Goal: Information Seeking & Learning: Check status

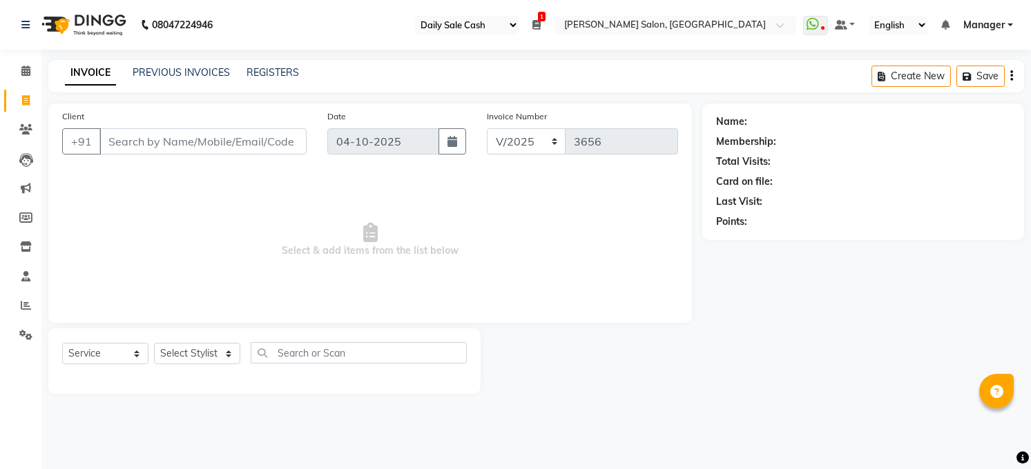
select select "35"
select select "5748"
select select "service"
click at [28, 307] on icon at bounding box center [26, 305] width 10 height 10
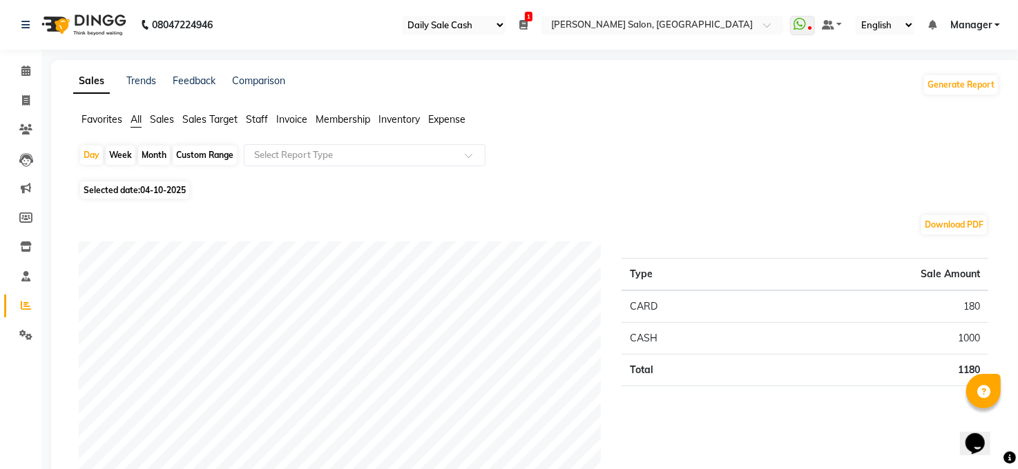
click at [128, 182] on span "Selected date: [DATE]" at bounding box center [134, 190] width 109 height 17
select select "10"
select select "2025"
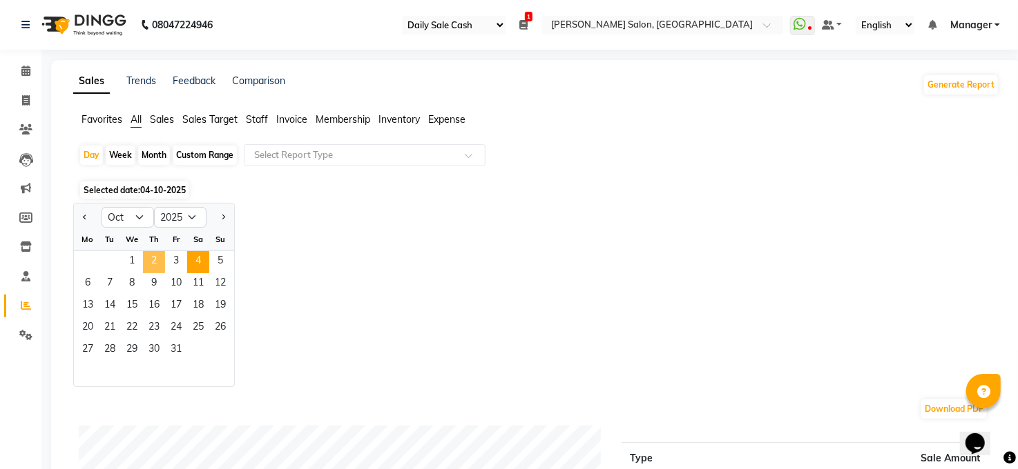
click at [147, 258] on span "2" at bounding box center [154, 262] width 22 height 22
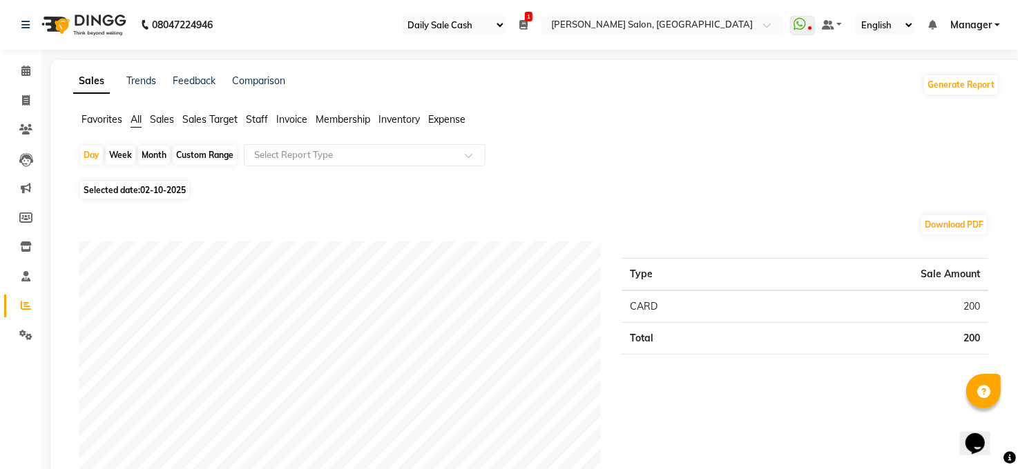
click at [157, 187] on span "02-10-2025" at bounding box center [163, 190] width 46 height 10
select select "10"
select select "2025"
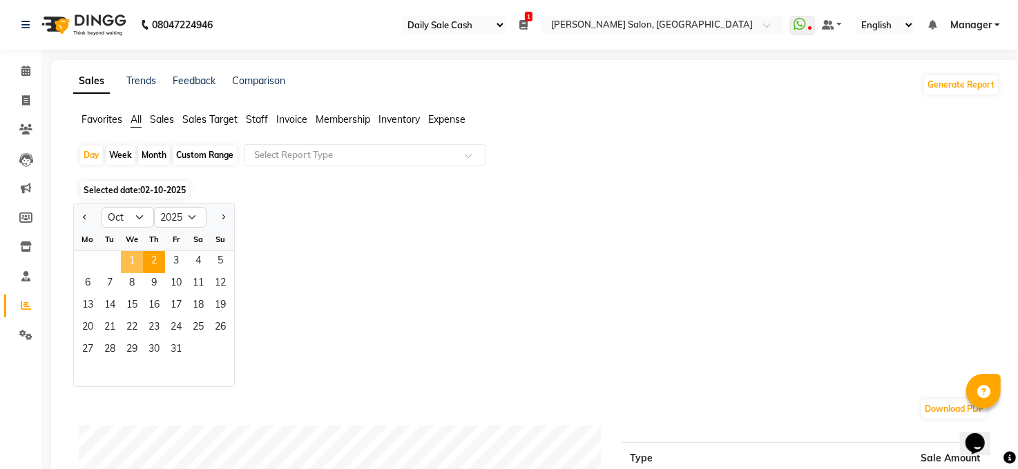
click at [131, 257] on span "1" at bounding box center [132, 262] width 22 height 22
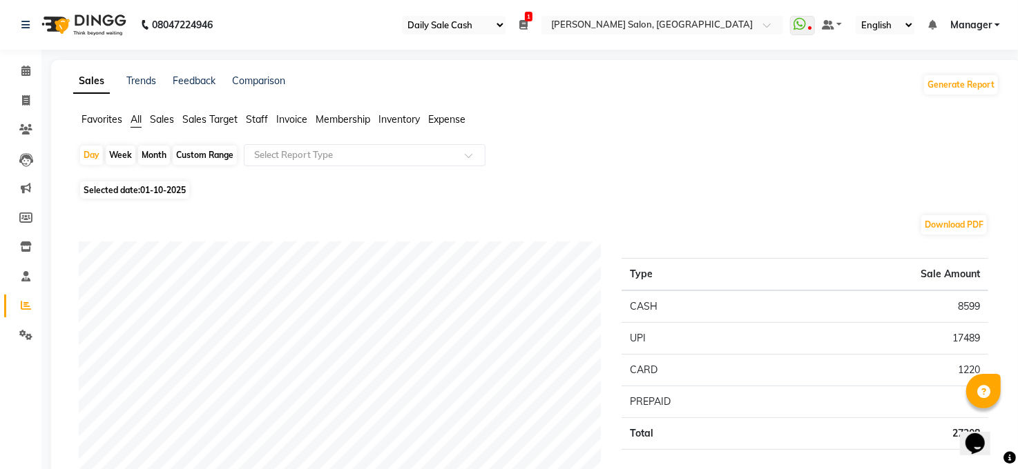
click at [458, 120] on span "Expense" at bounding box center [446, 119] width 37 height 12
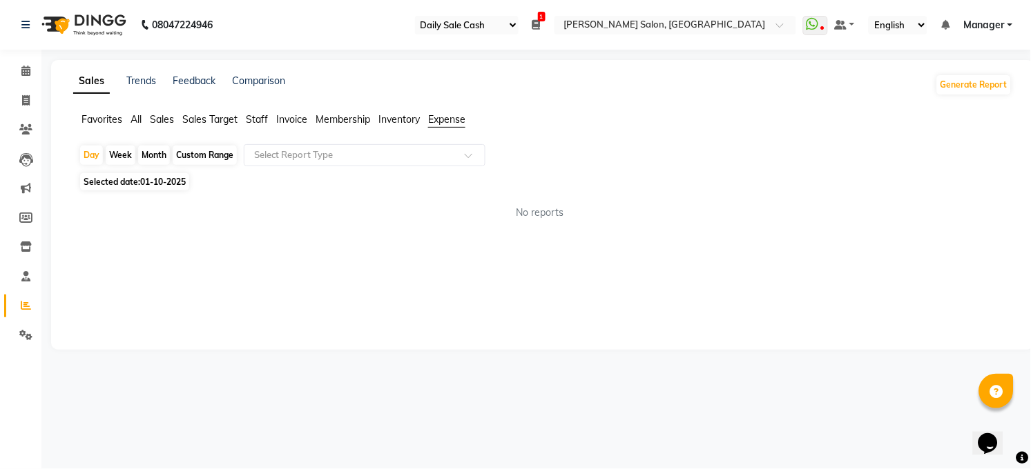
click at [451, 153] on div at bounding box center [364, 155] width 240 height 14
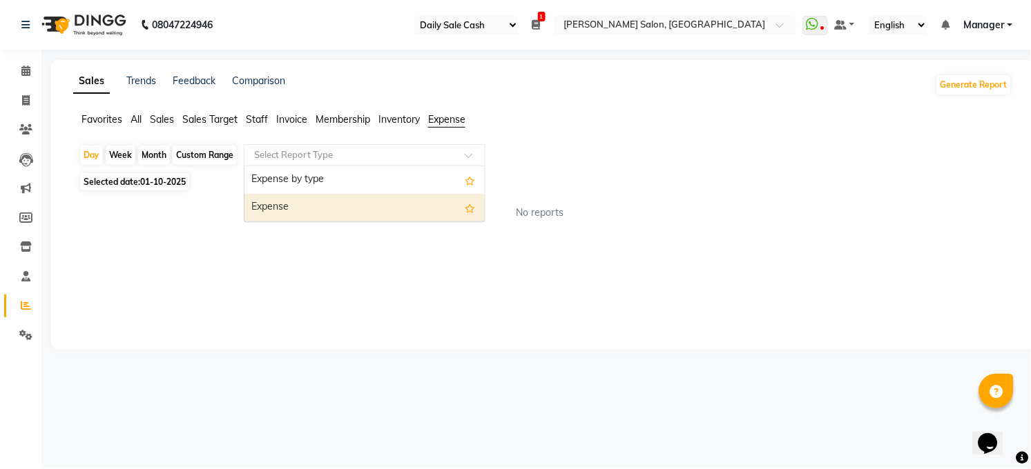
click at [436, 211] on div "Expense" at bounding box center [364, 208] width 240 height 28
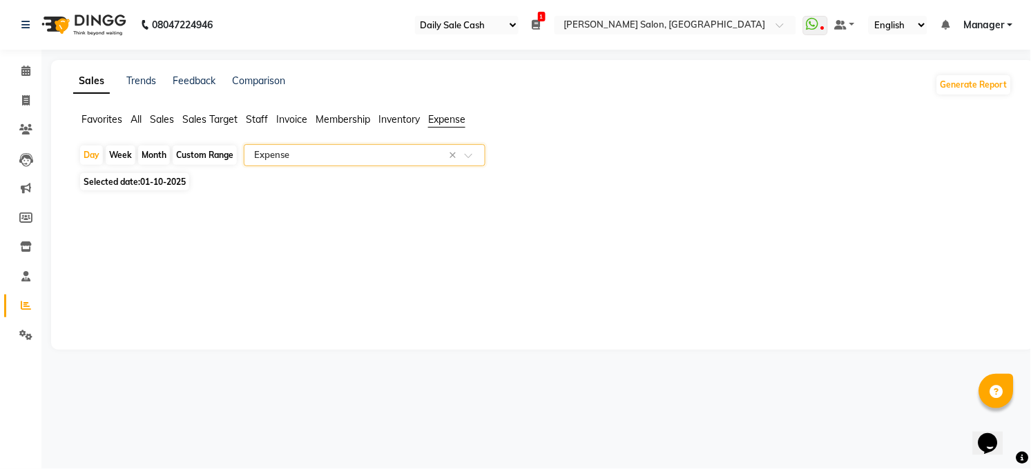
click at [161, 179] on span "01-10-2025" at bounding box center [163, 182] width 46 height 10
select select "10"
select select "2025"
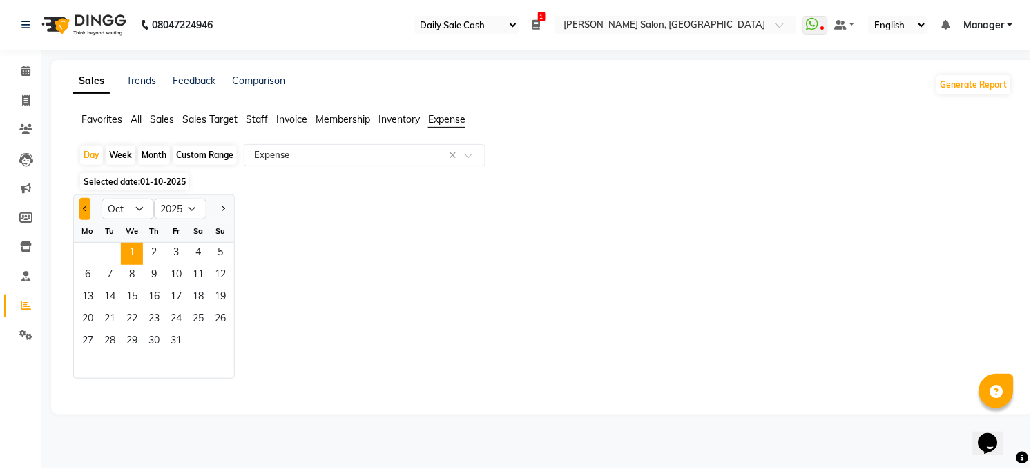
click at [84, 209] on span "Previous month" at bounding box center [85, 208] width 5 height 5
select select "9"
click at [95, 345] on span "29" at bounding box center [88, 342] width 22 height 22
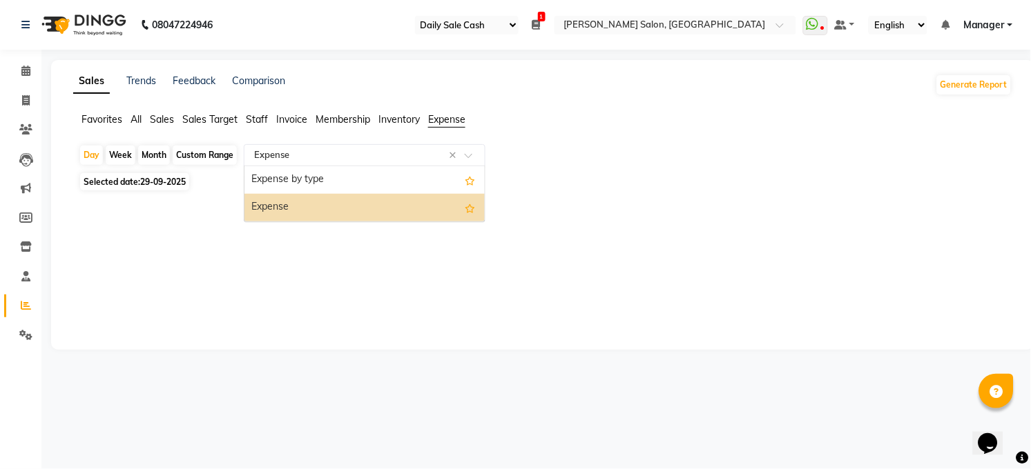
click at [469, 158] on span at bounding box center [473, 160] width 17 height 14
click at [397, 213] on div "Expense" at bounding box center [364, 208] width 240 height 28
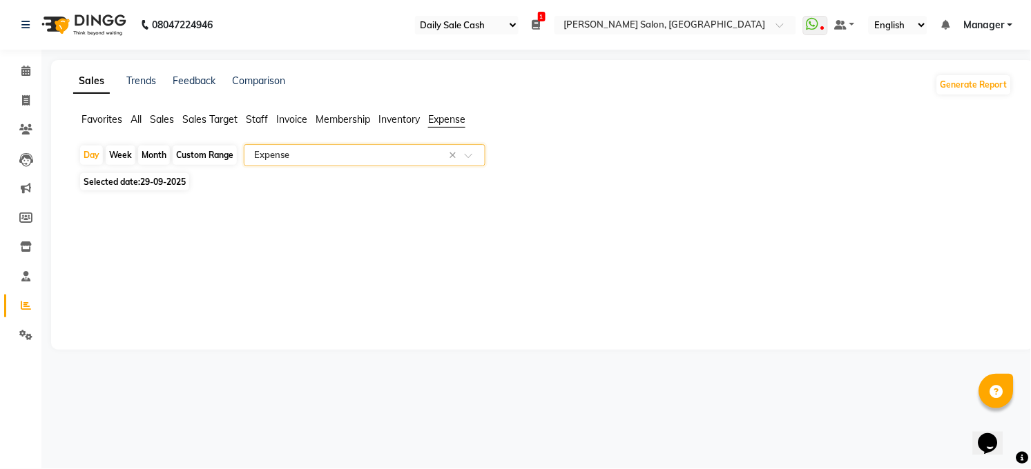
click at [474, 155] on span at bounding box center [473, 160] width 17 height 14
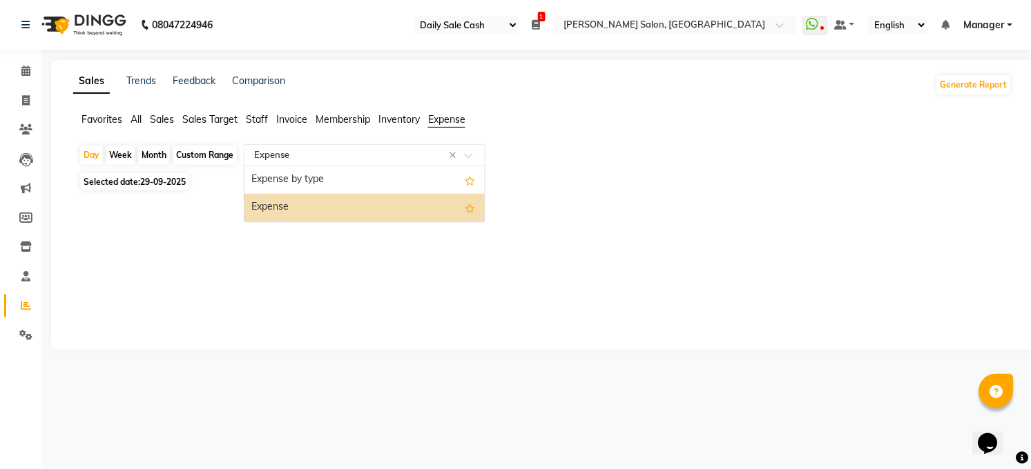
click at [453, 210] on div "Expense" at bounding box center [364, 208] width 240 height 28
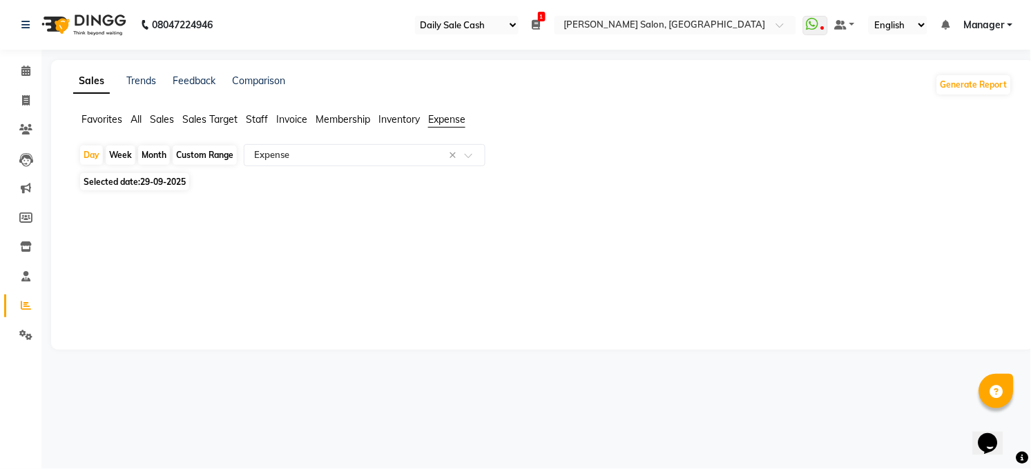
click at [149, 183] on span "29-09-2025" at bounding box center [163, 182] width 46 height 10
select select "9"
select select "2025"
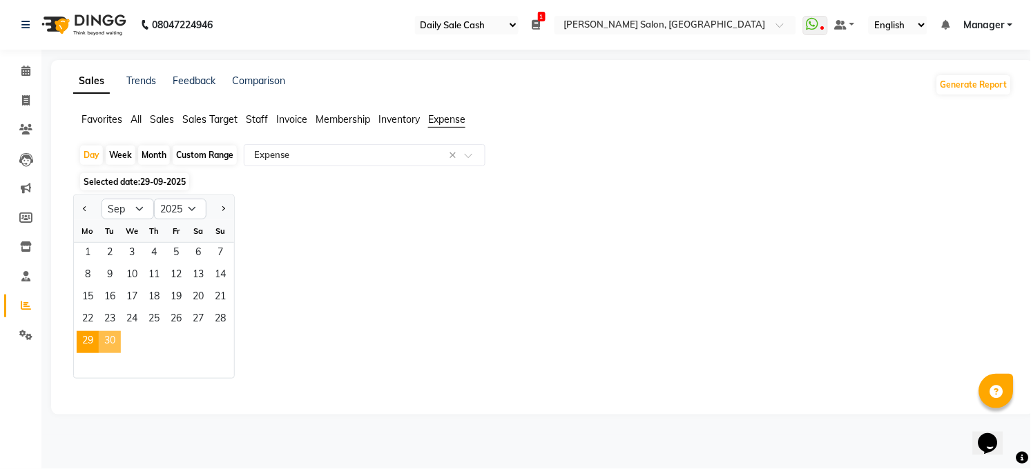
click at [106, 344] on span "30" at bounding box center [110, 342] width 22 height 22
select select "full_report"
select select "csv"
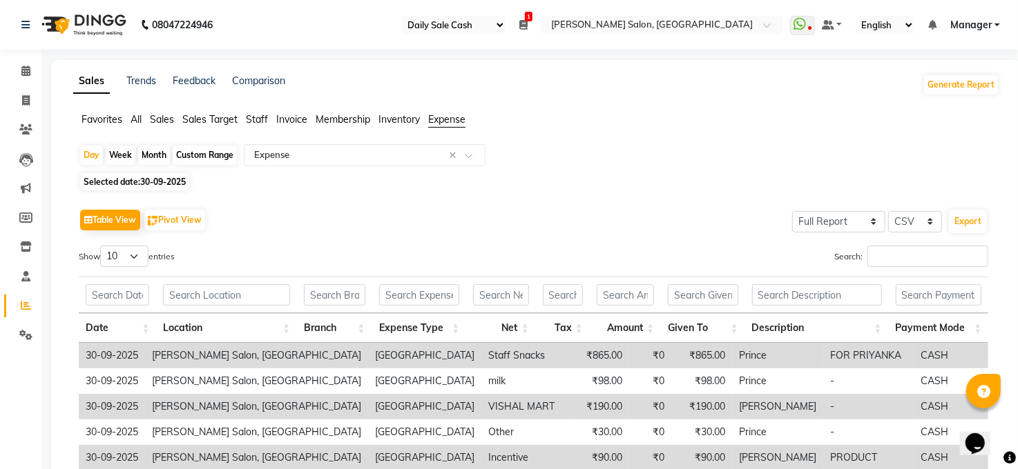
click at [157, 184] on span "30-09-2025" at bounding box center [163, 182] width 46 height 10
select select "9"
select select "2025"
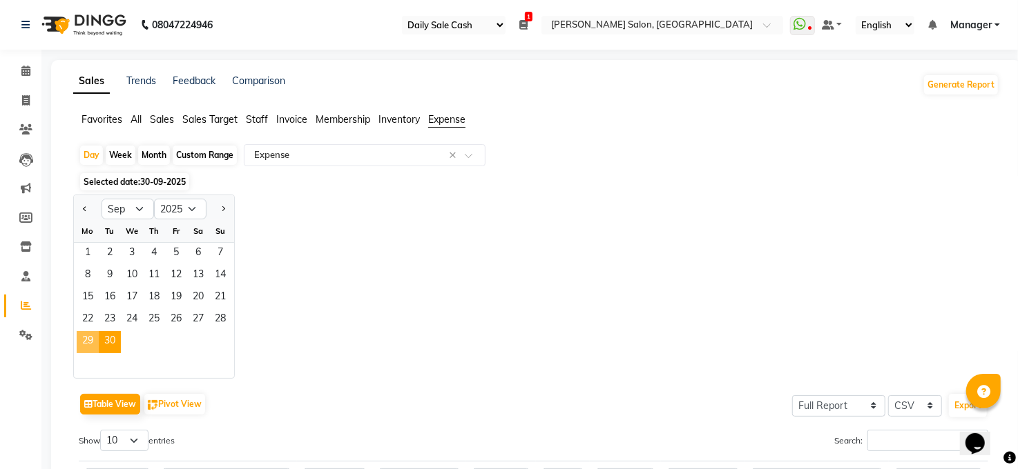
click at [88, 343] on span "29" at bounding box center [88, 342] width 22 height 22
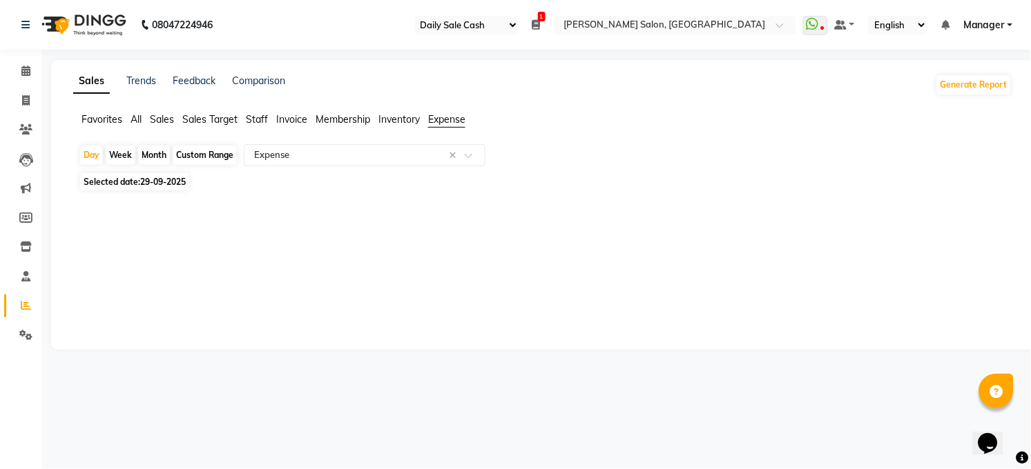
click at [168, 179] on span "29-09-2025" at bounding box center [163, 182] width 46 height 10
select select "9"
select select "2025"
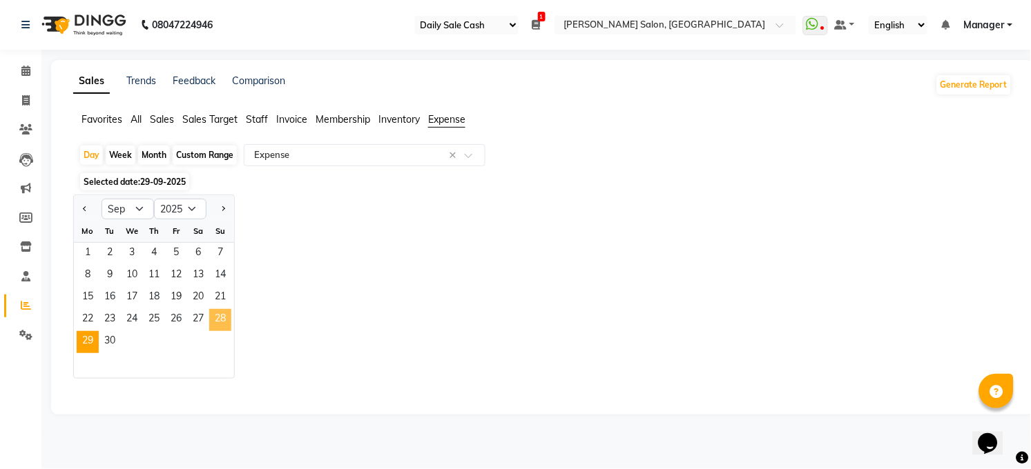
click at [218, 316] on span "28" at bounding box center [220, 320] width 22 height 22
select select "full_report"
select select "csv"
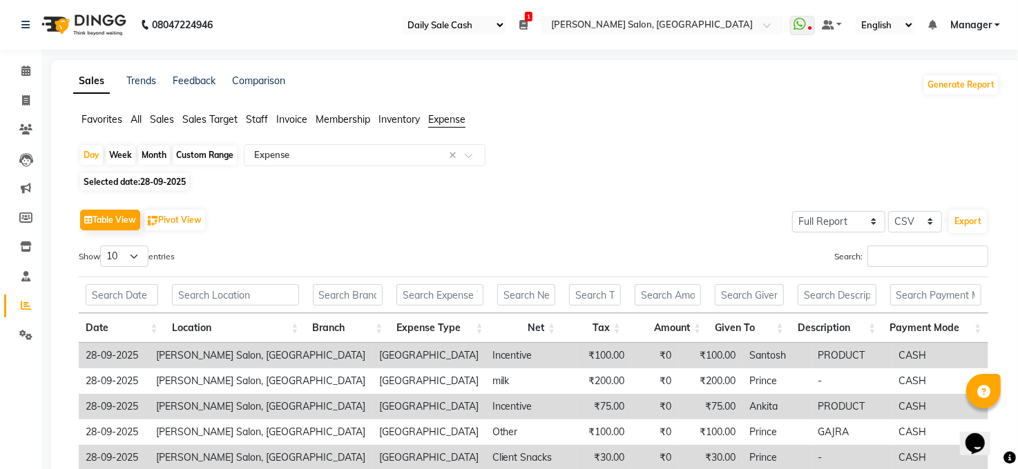
click at [157, 178] on span "28-09-2025" at bounding box center [163, 182] width 46 height 10
select select "9"
select select "2025"
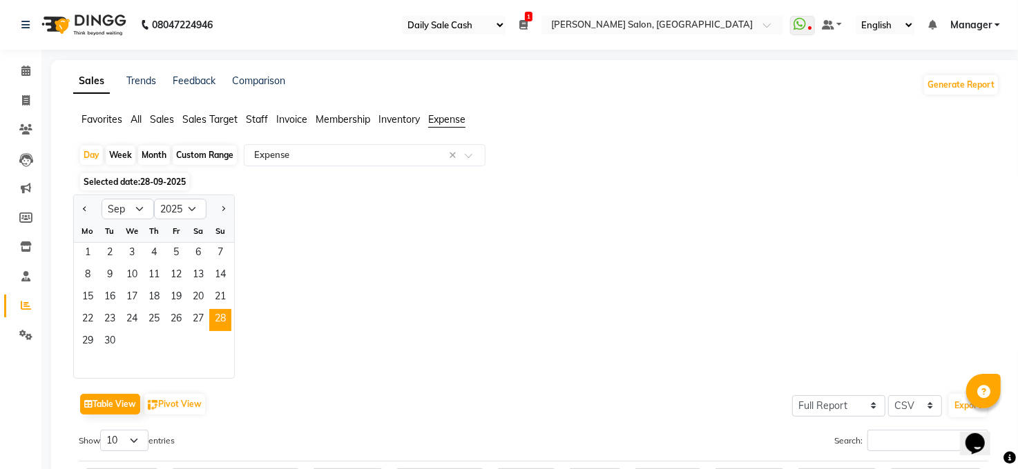
click at [216, 208] on div at bounding box center [220, 209] width 28 height 22
click at [221, 208] on span "Next month" at bounding box center [222, 208] width 5 height 5
select select "10"
click at [137, 243] on span "1" at bounding box center [132, 254] width 22 height 22
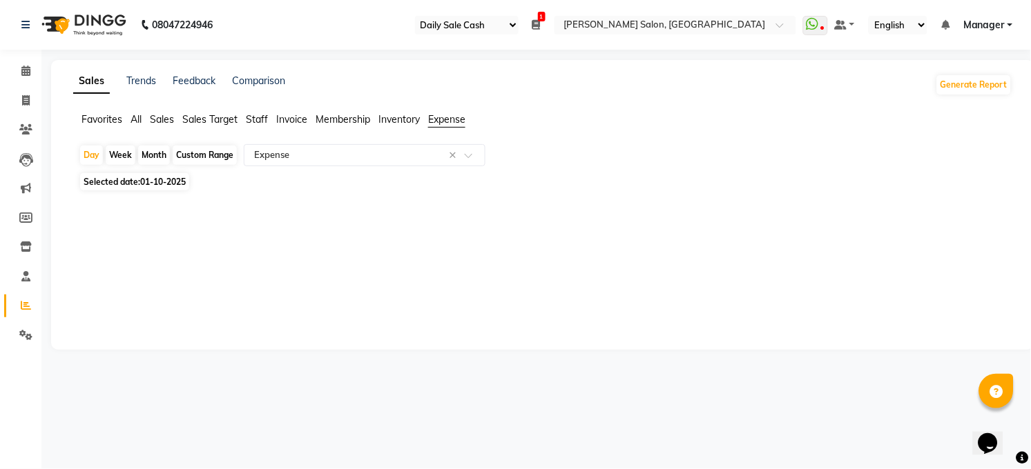
click at [169, 185] on span "01-10-2025" at bounding box center [163, 182] width 46 height 10
select select "10"
select select "2025"
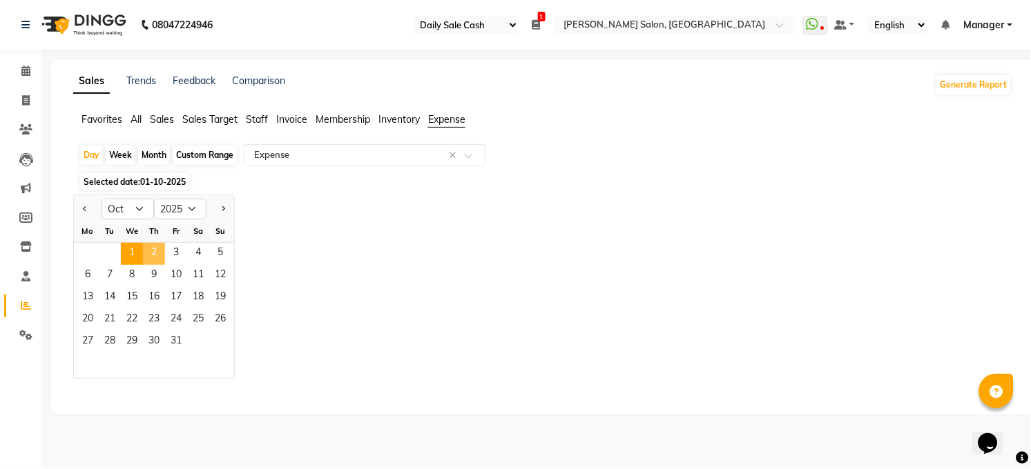
click at [156, 257] on span "2" at bounding box center [154, 254] width 22 height 22
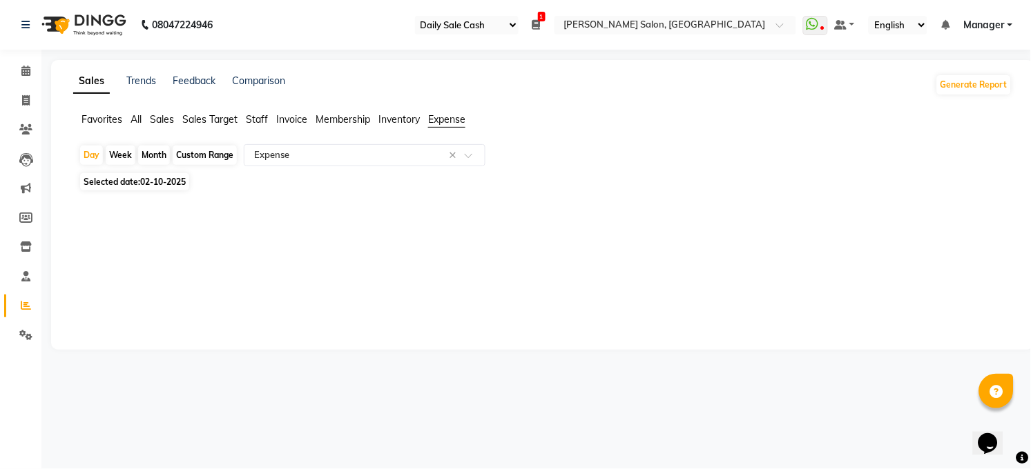
click at [177, 184] on span "02-10-2025" at bounding box center [163, 182] width 46 height 10
select select "10"
select select "2025"
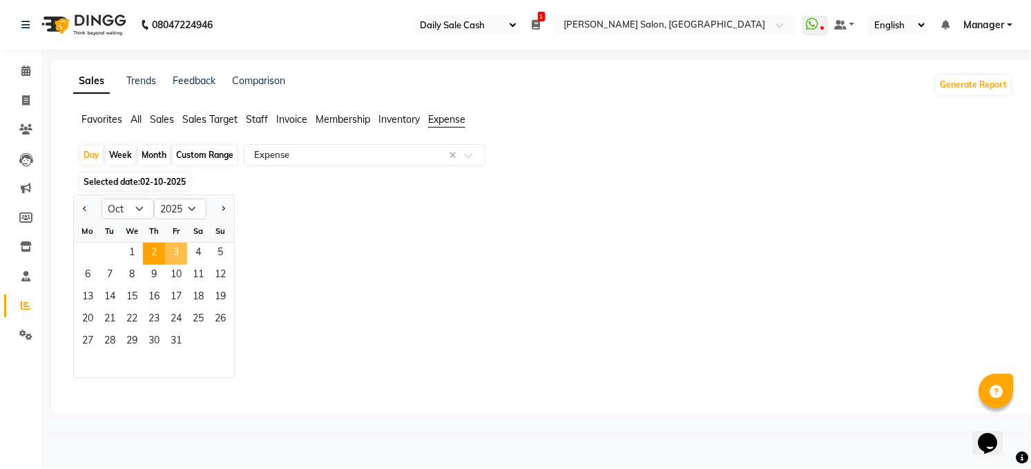
click at [176, 249] on span "3" at bounding box center [176, 254] width 22 height 22
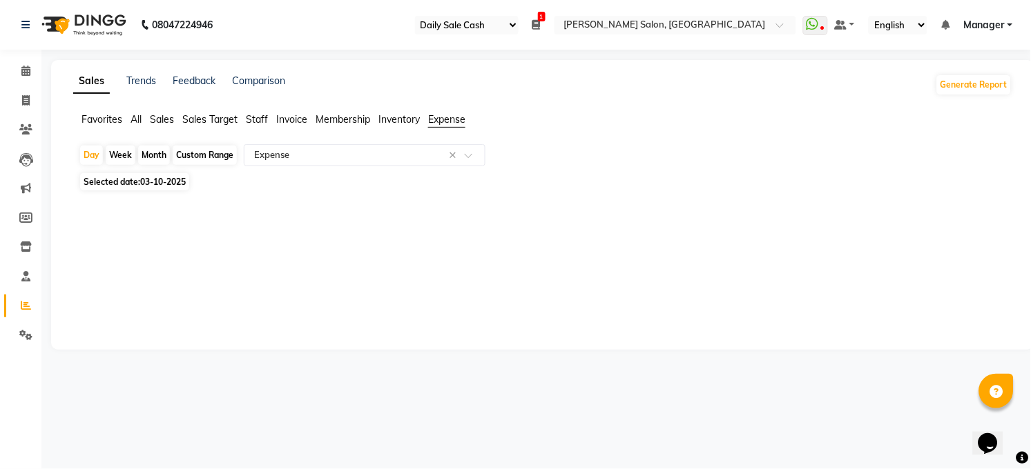
click at [174, 184] on span "03-10-2025" at bounding box center [163, 182] width 46 height 10
select select "10"
select select "2025"
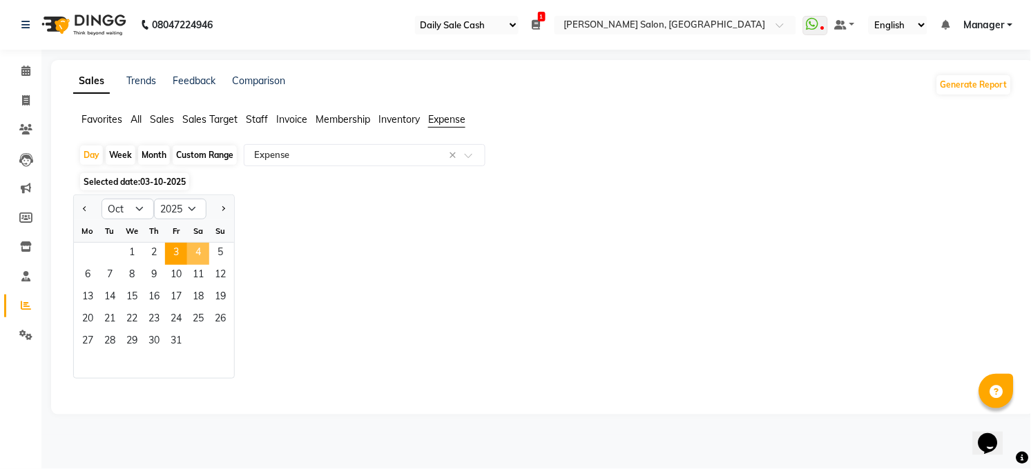
click at [197, 264] on span "4" at bounding box center [198, 254] width 22 height 22
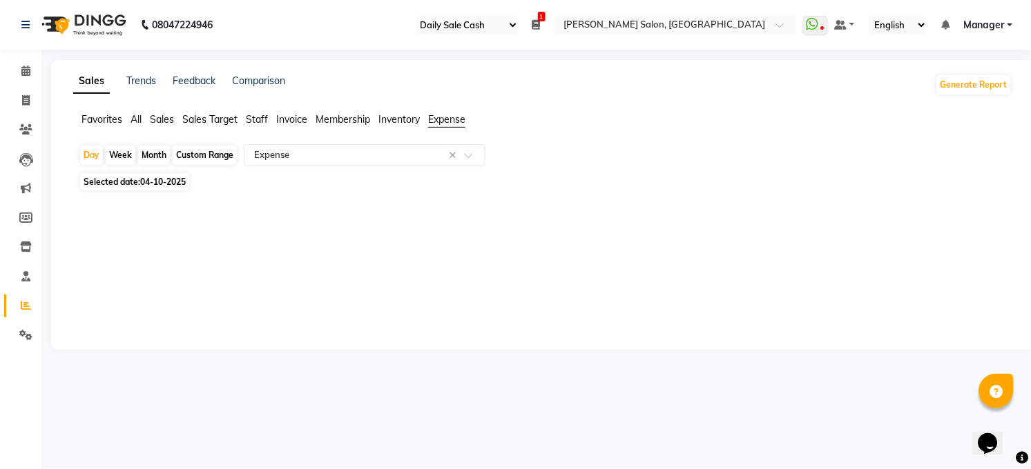
click at [164, 183] on span "04-10-2025" at bounding box center [163, 182] width 46 height 10
select select "10"
select select "2025"
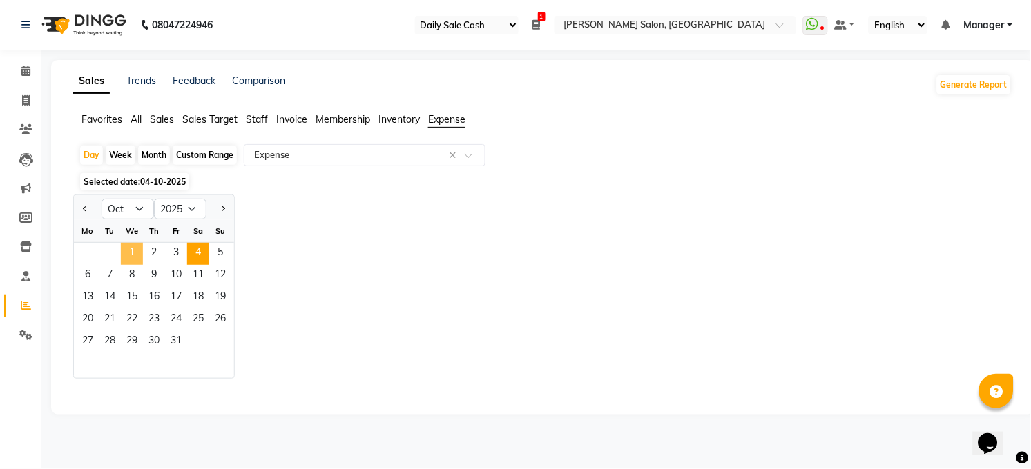
click at [132, 255] on span "1" at bounding box center [132, 254] width 22 height 22
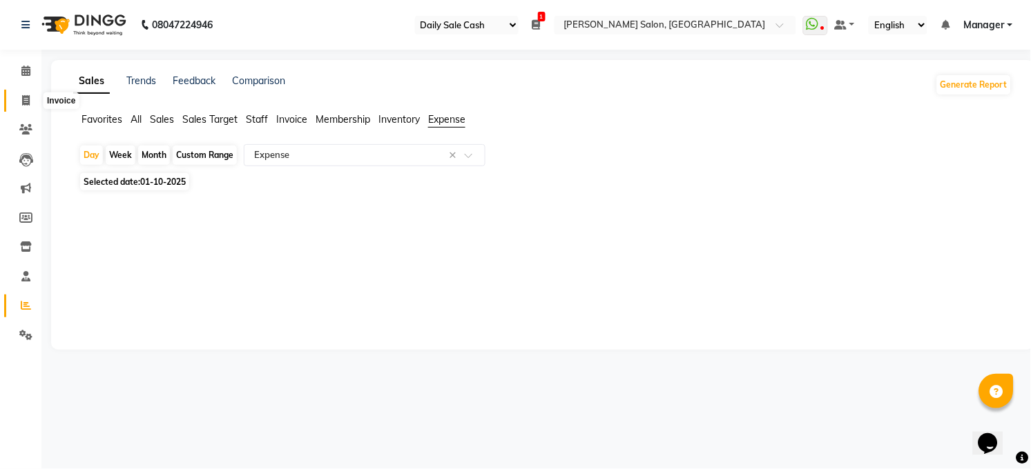
click at [30, 99] on span at bounding box center [26, 101] width 24 height 16
select select "service"
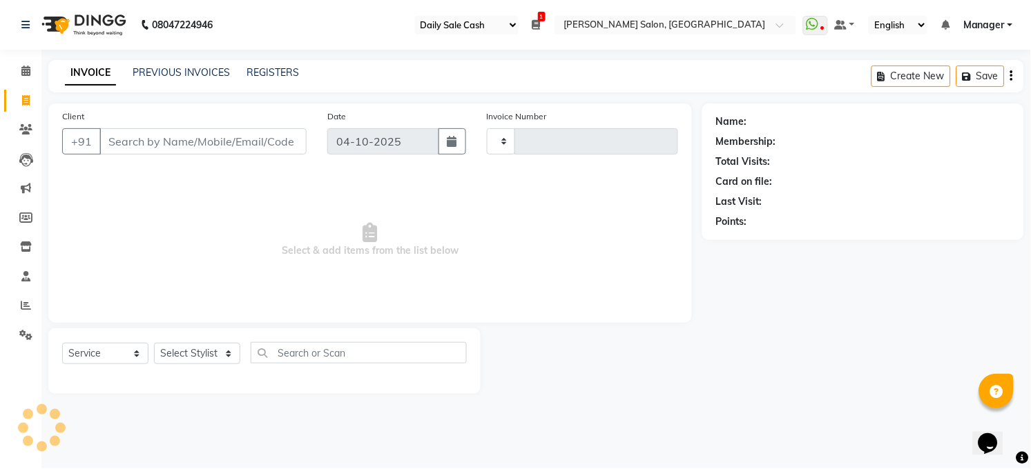
type input "3656"
select select "5748"
